Goal: Navigation & Orientation: Go to known website

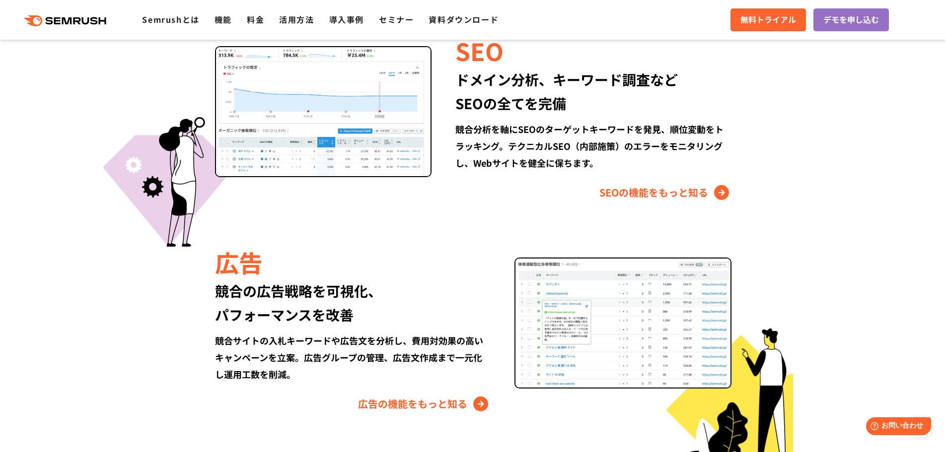
scroll to position [675, 0]
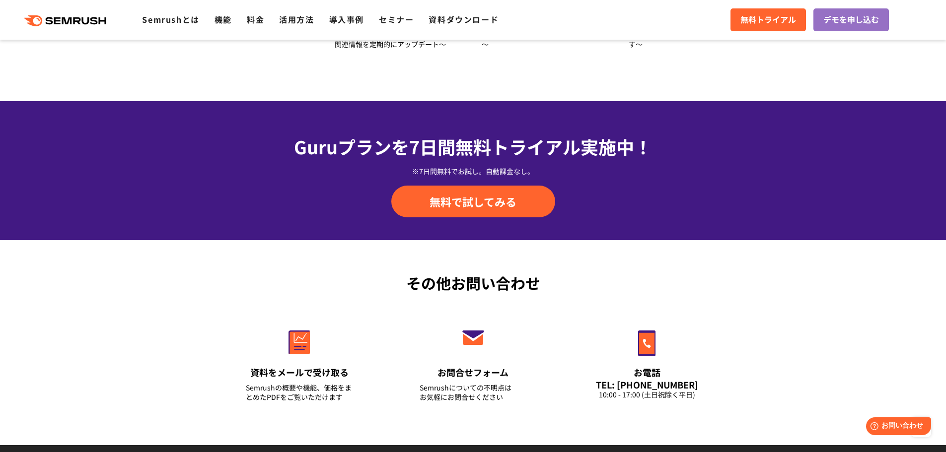
scroll to position [3474, 0]
